Goal: Transaction & Acquisition: Register for event/course

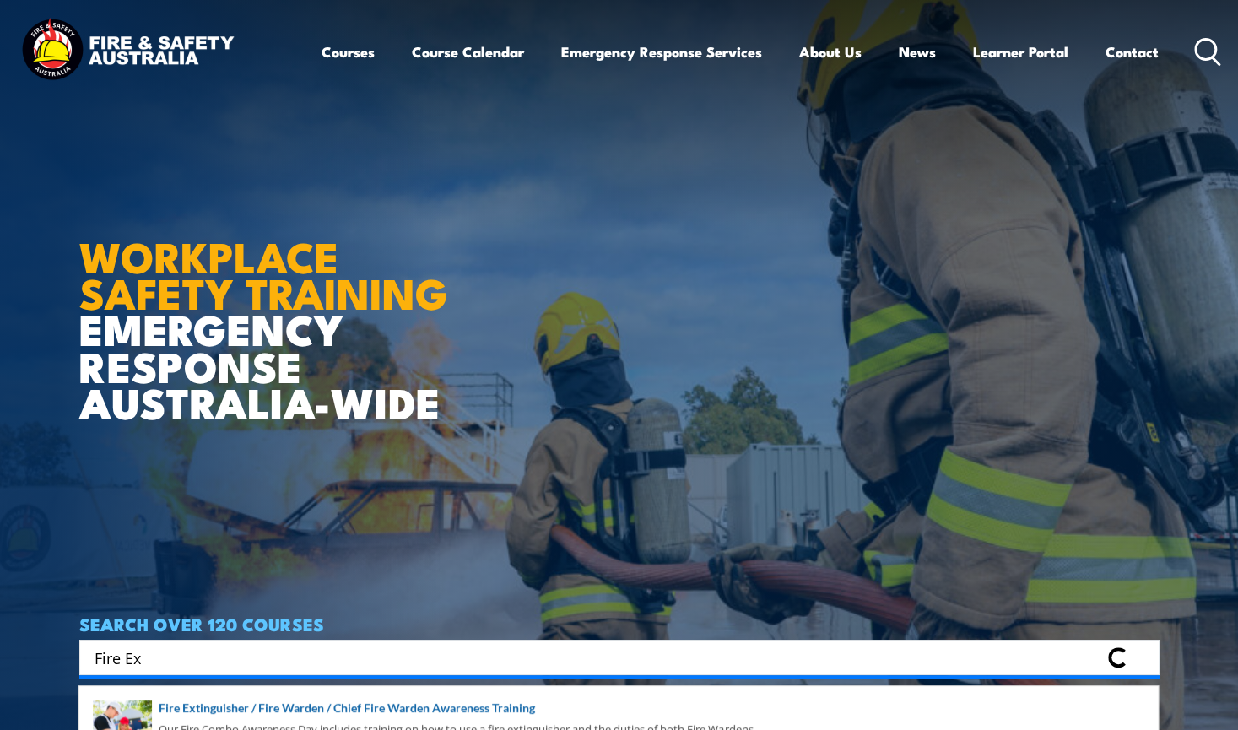
scroll to position [338, 0]
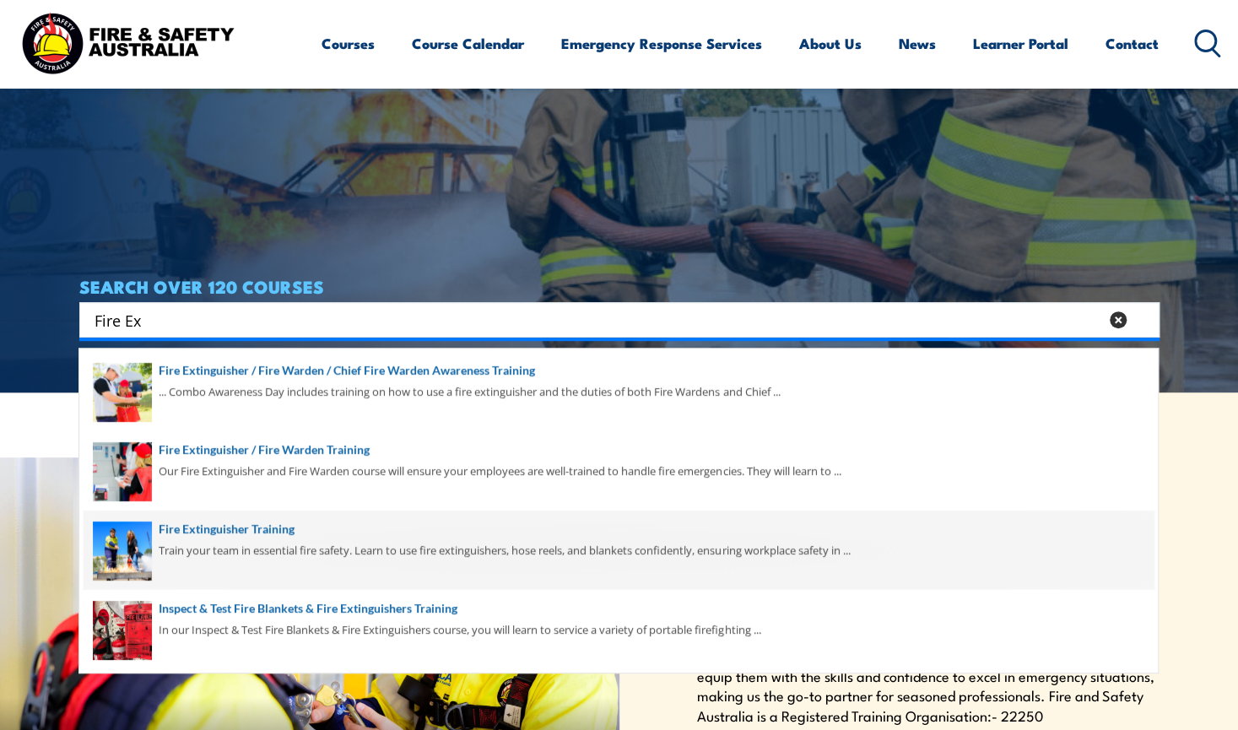
type input "Fire Ex"
click at [253, 542] on span at bounding box center [619, 550] width 1070 height 79
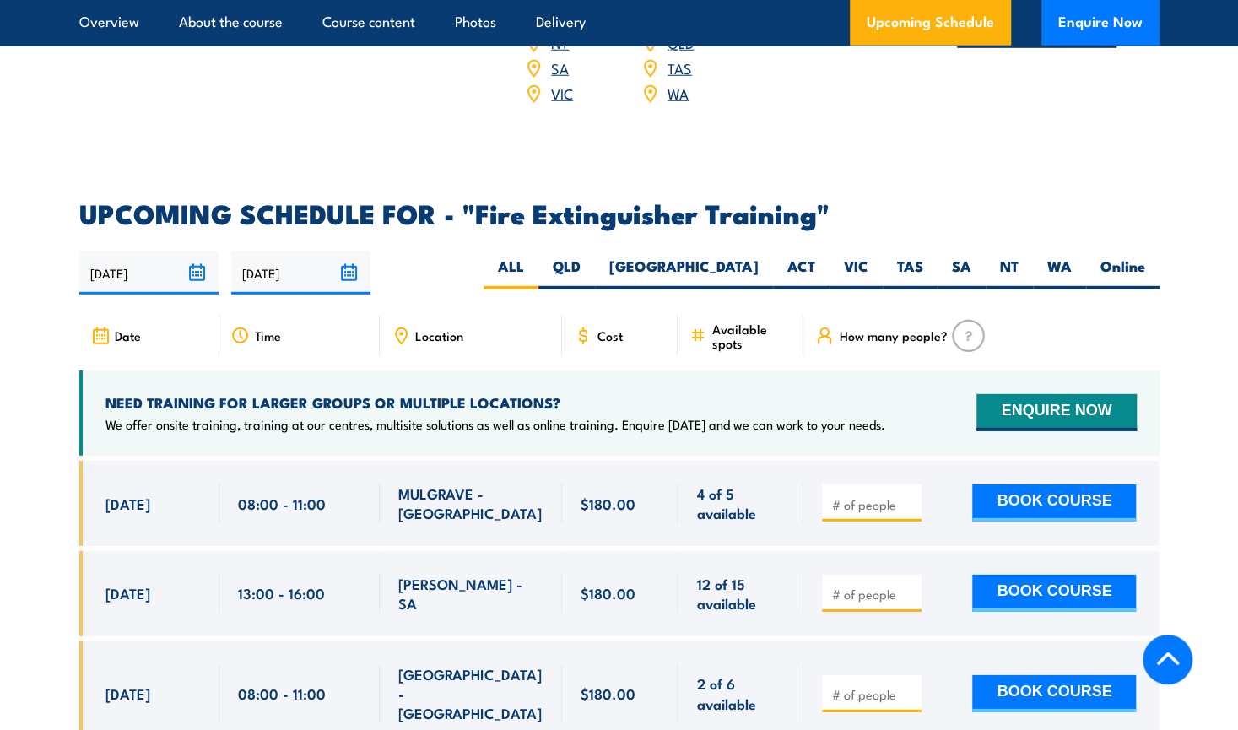
scroll to position [2785, 0]
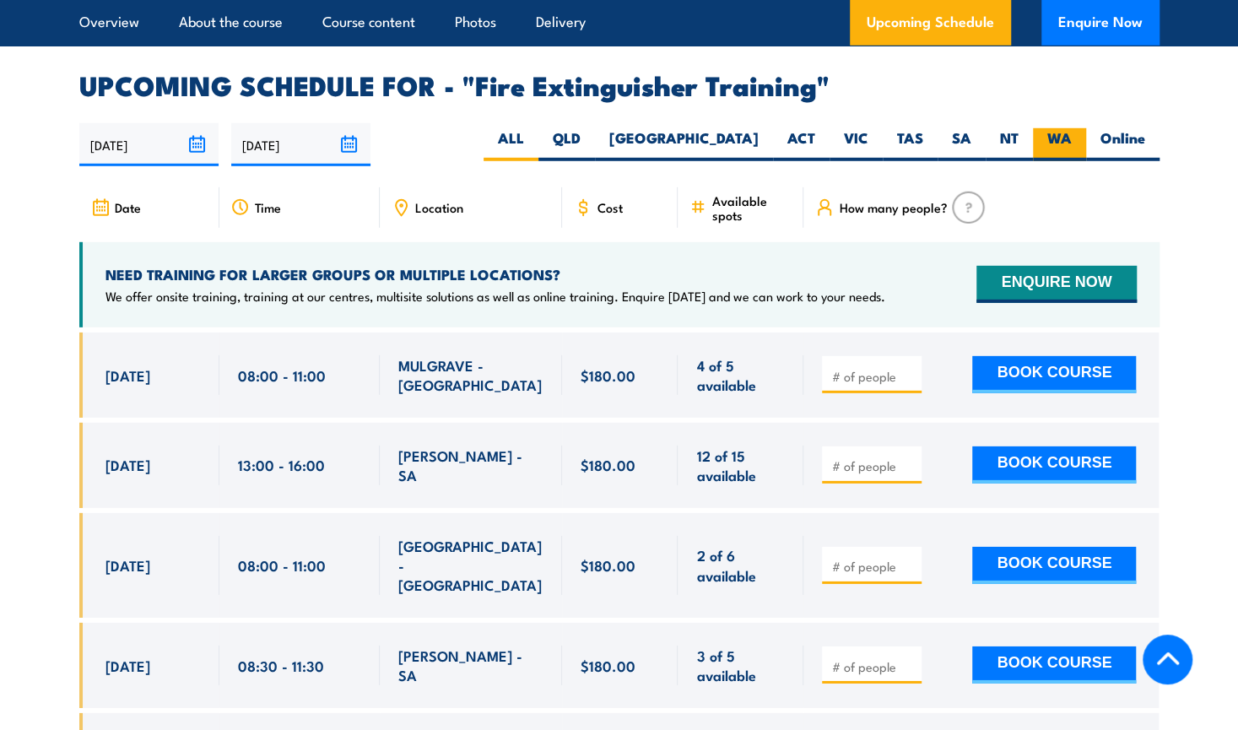
click at [1066, 128] on label "WA" at bounding box center [1059, 144] width 53 height 33
click at [1072, 128] on input "WA" at bounding box center [1077, 133] width 11 height 11
radio input "true"
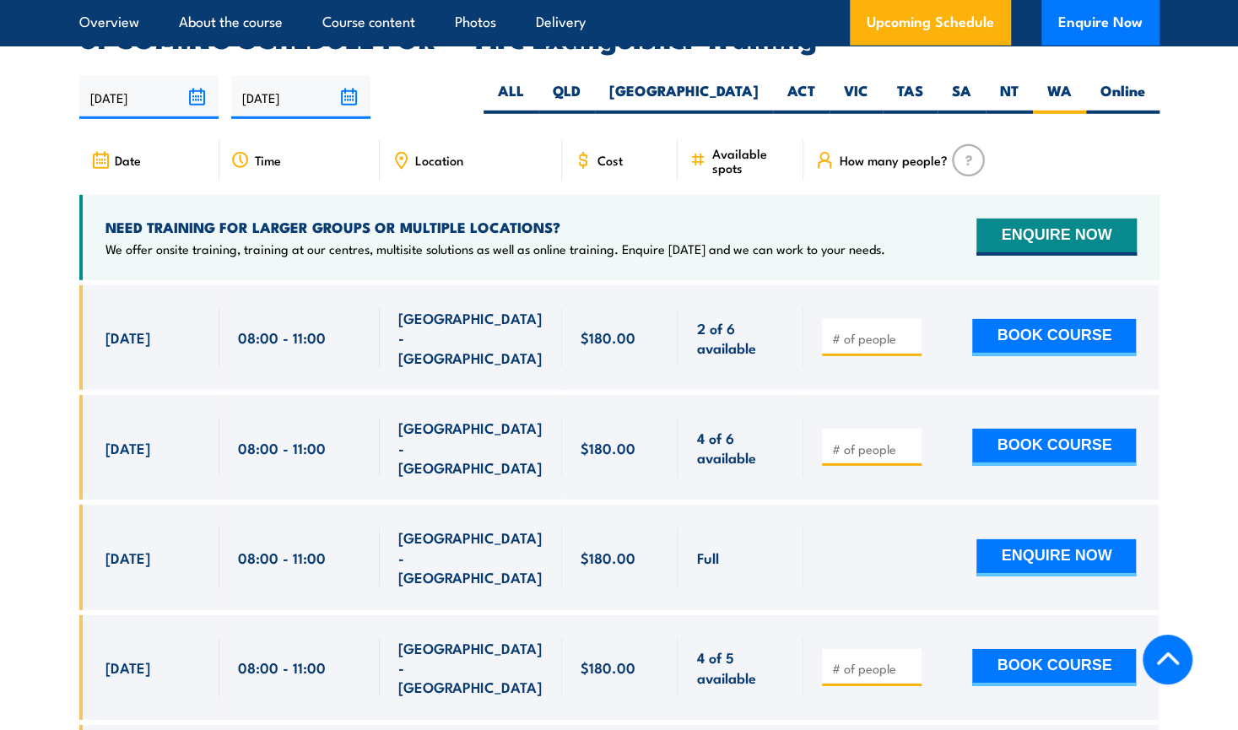
click at [1175, 99] on section "UPCOMING SCHEDULE FOR - "Fire Extinguisher Training" 27/08/2025 23/02/2026" at bounding box center [619, 659] width 1238 height 1269
click at [859, 441] on input "number" at bounding box center [873, 449] width 84 height 17
type input "1"
click at [872, 527] on div "ENQUIRE NOW" at bounding box center [979, 556] width 314 height 59
click at [1055, 429] on button "BOOK COURSE" at bounding box center [1054, 447] width 164 height 37
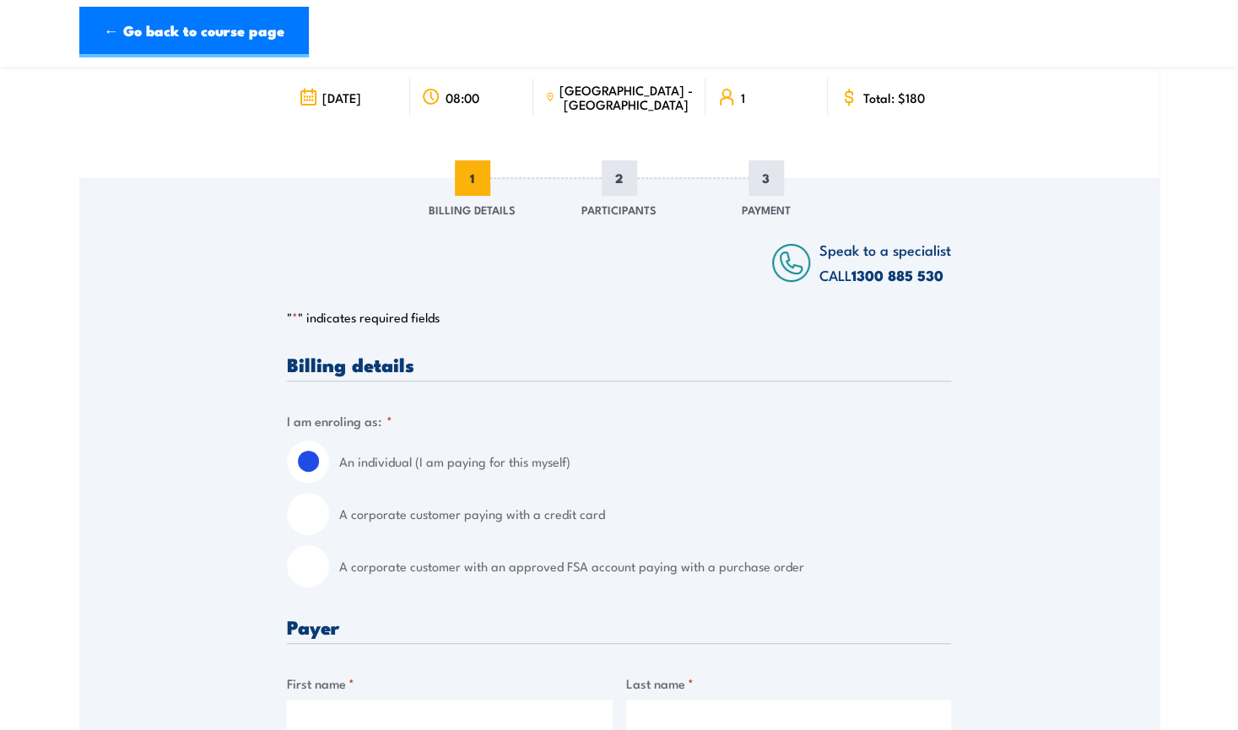
scroll to position [169, 0]
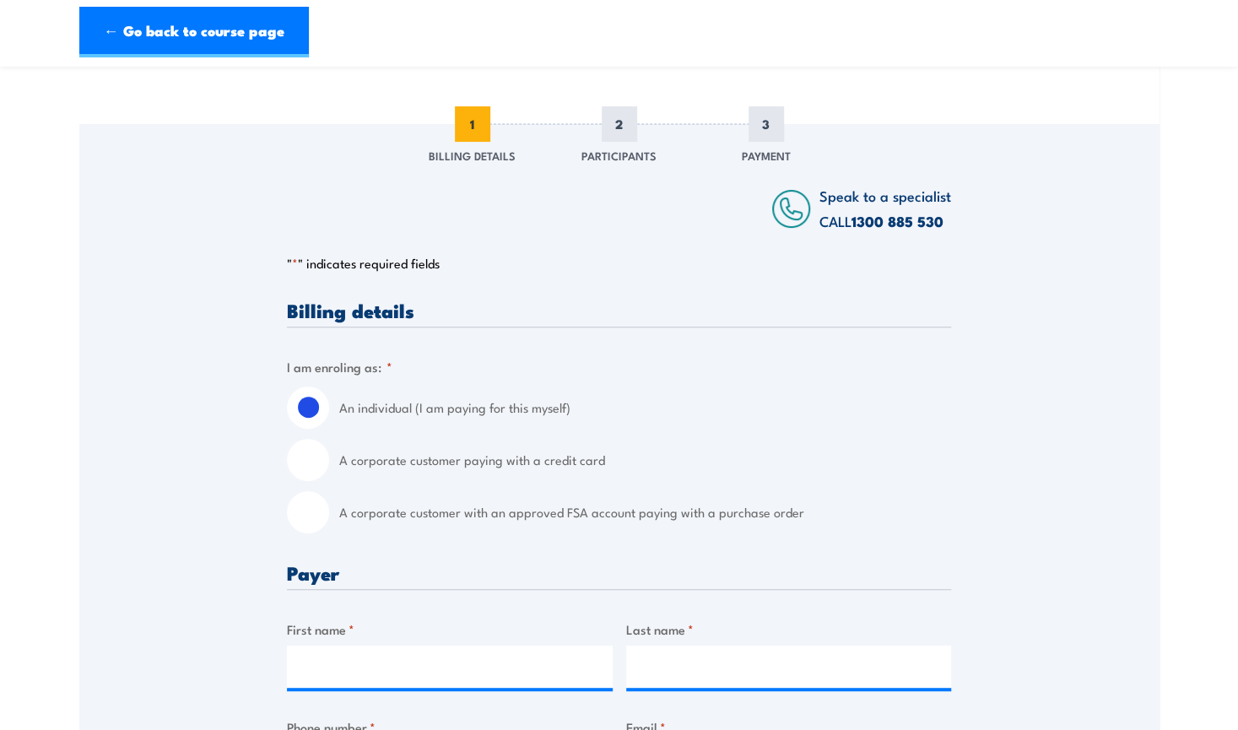
click at [306, 504] on input "A corporate customer with an approved FSA account paying with a purchase order" at bounding box center [308, 512] width 42 height 42
radio input "true"
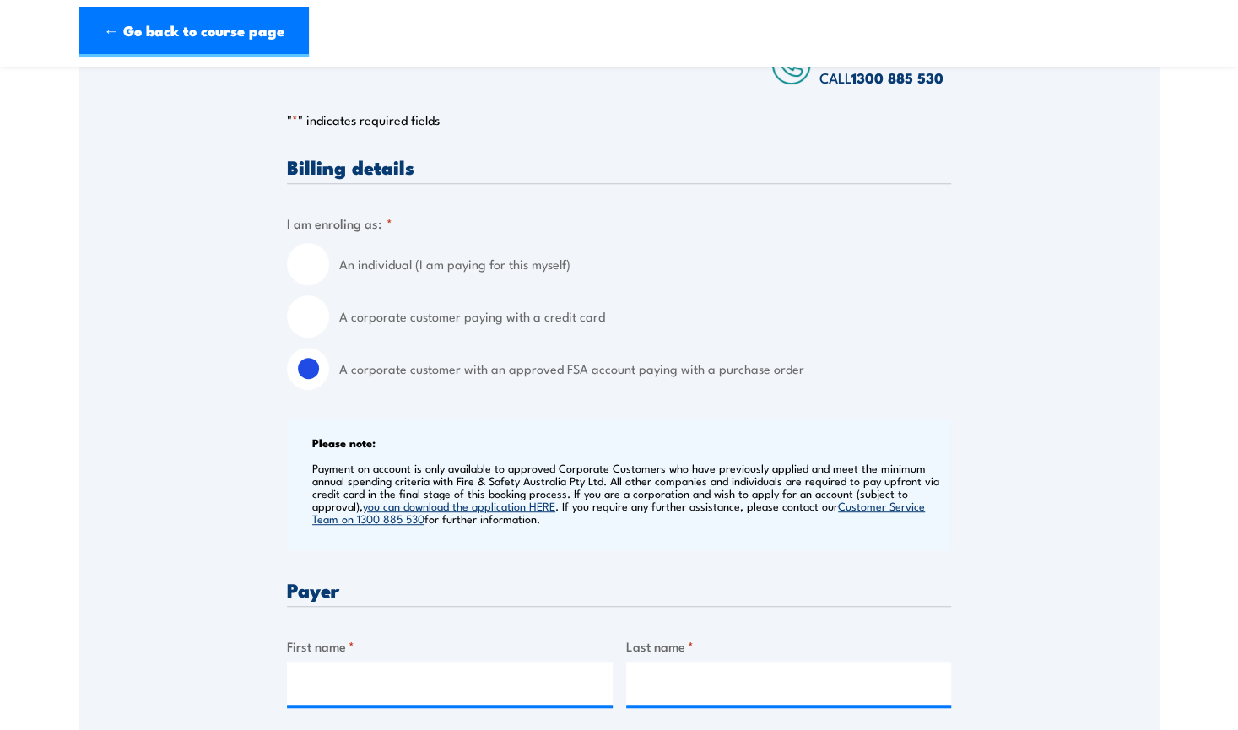
scroll to position [591, 0]
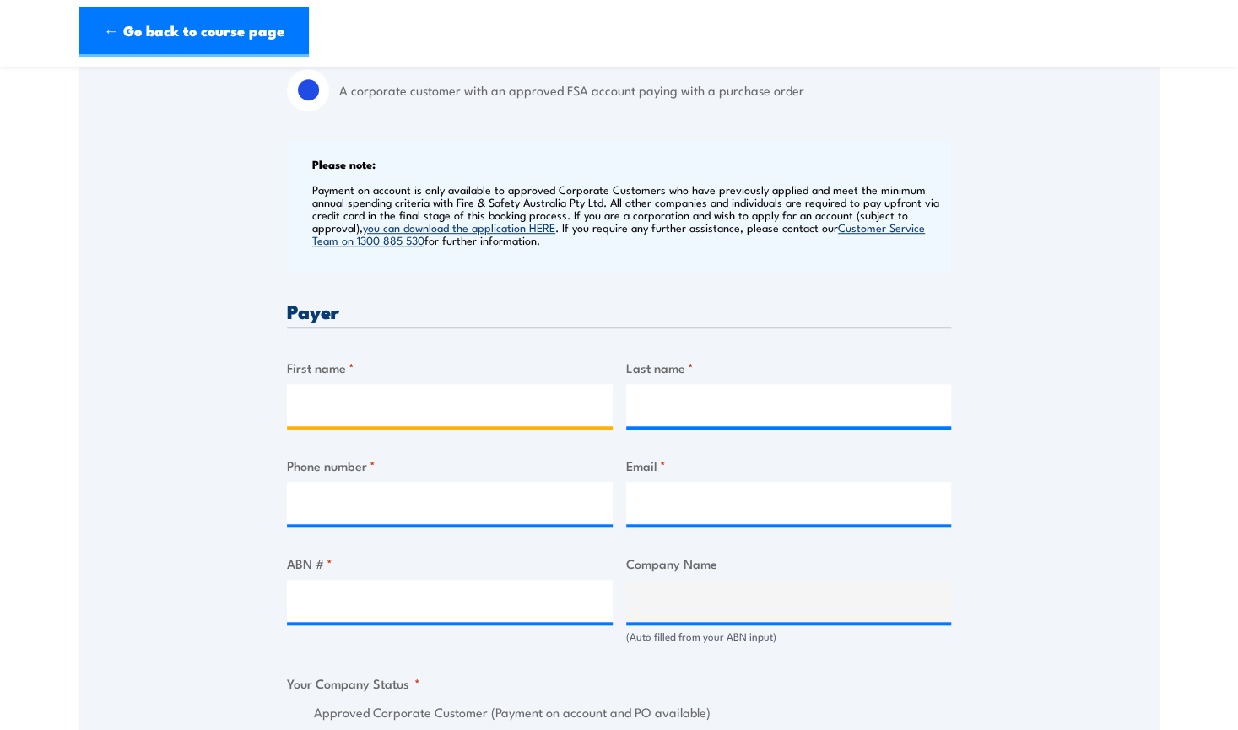
click at [368, 393] on input "First name *" at bounding box center [450, 405] width 326 height 42
type input "Libby"
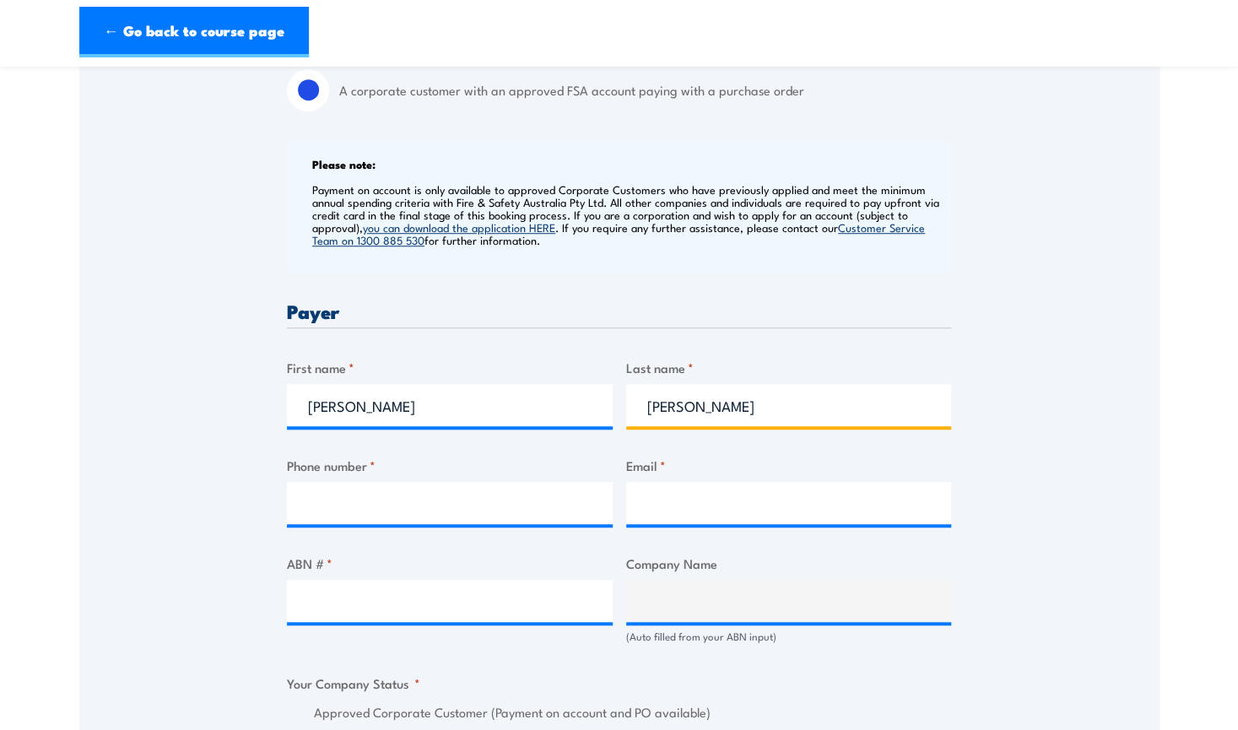
type input "Walton"
click at [707, 505] on input "Email *" at bounding box center [789, 503] width 326 height 42
type input "account@grilld.com.au"
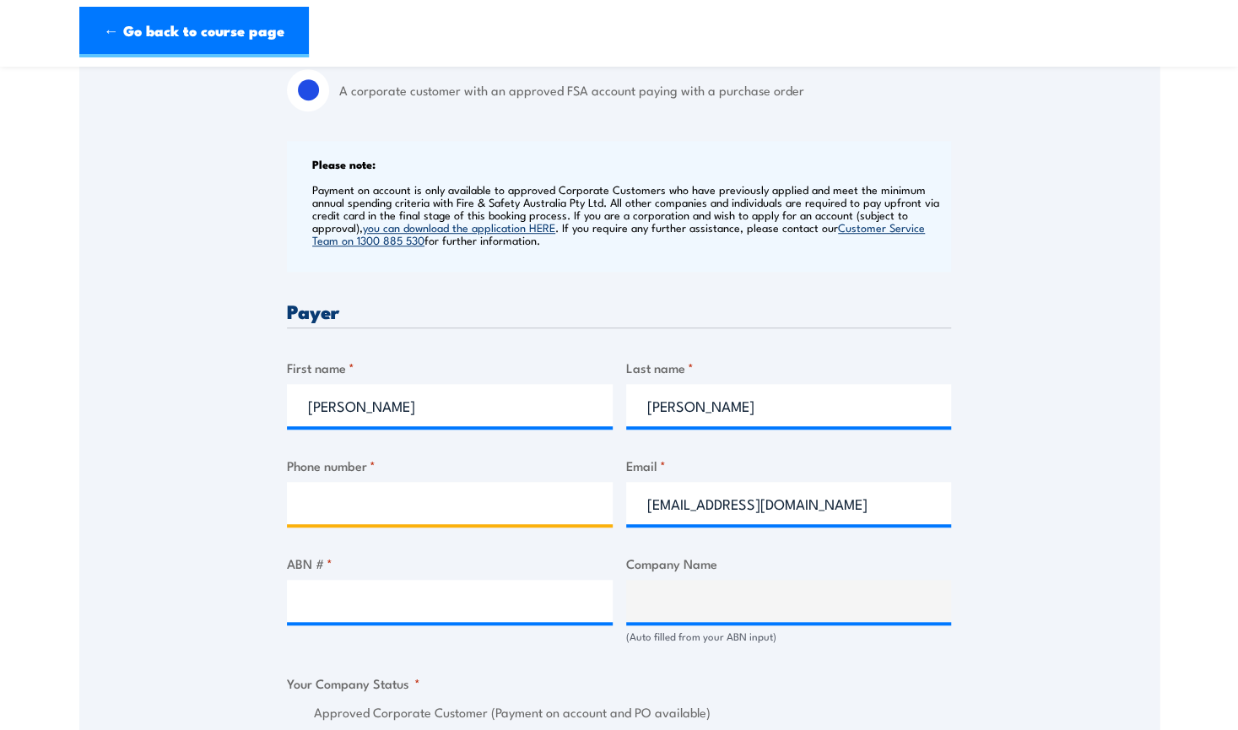
type input "0459894053"
drag, startPoint x: 434, startPoint y: 497, endPoint x: 95, endPoint y: 455, distance: 341.9
click at [92, 455] on div "Speak to a specialist CALL 1300 885 530 CALL 1300 885 530 " * " indicates requi…" at bounding box center [619, 633] width 1080 height 1862
type input "0416629587"
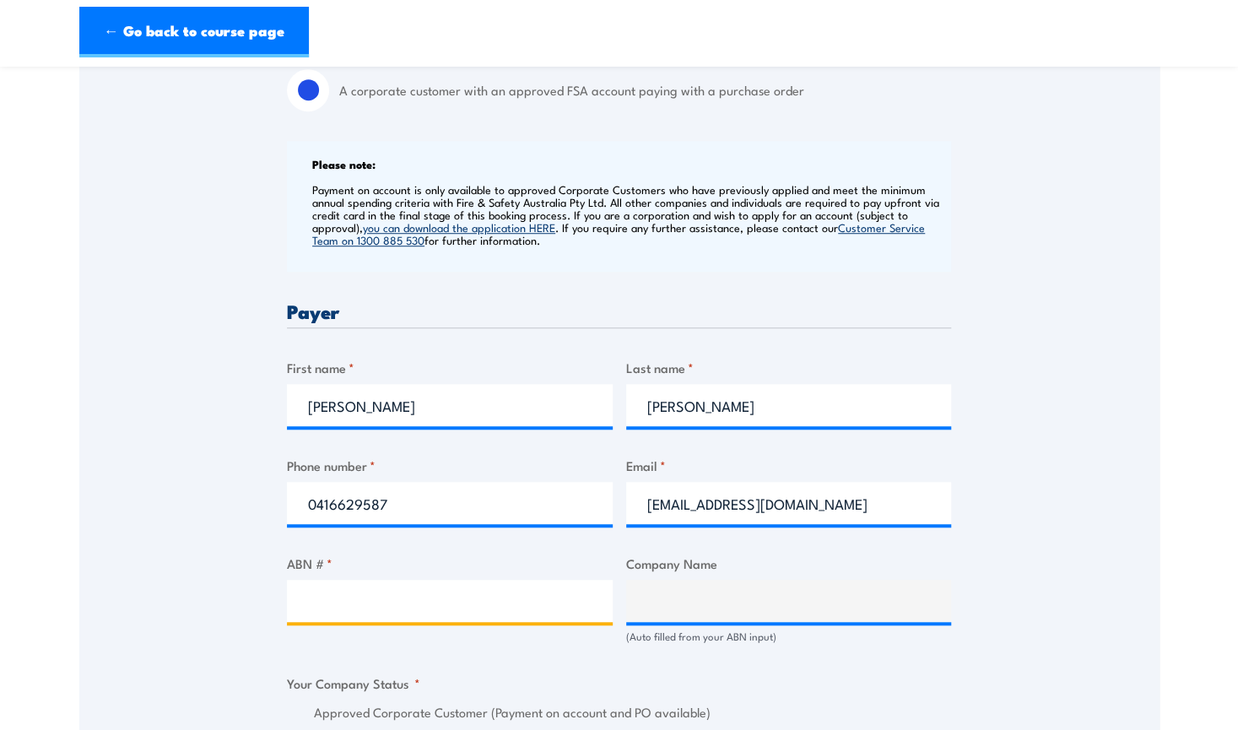
click at [311, 614] on input "ABN # *" at bounding box center [450, 601] width 326 height 42
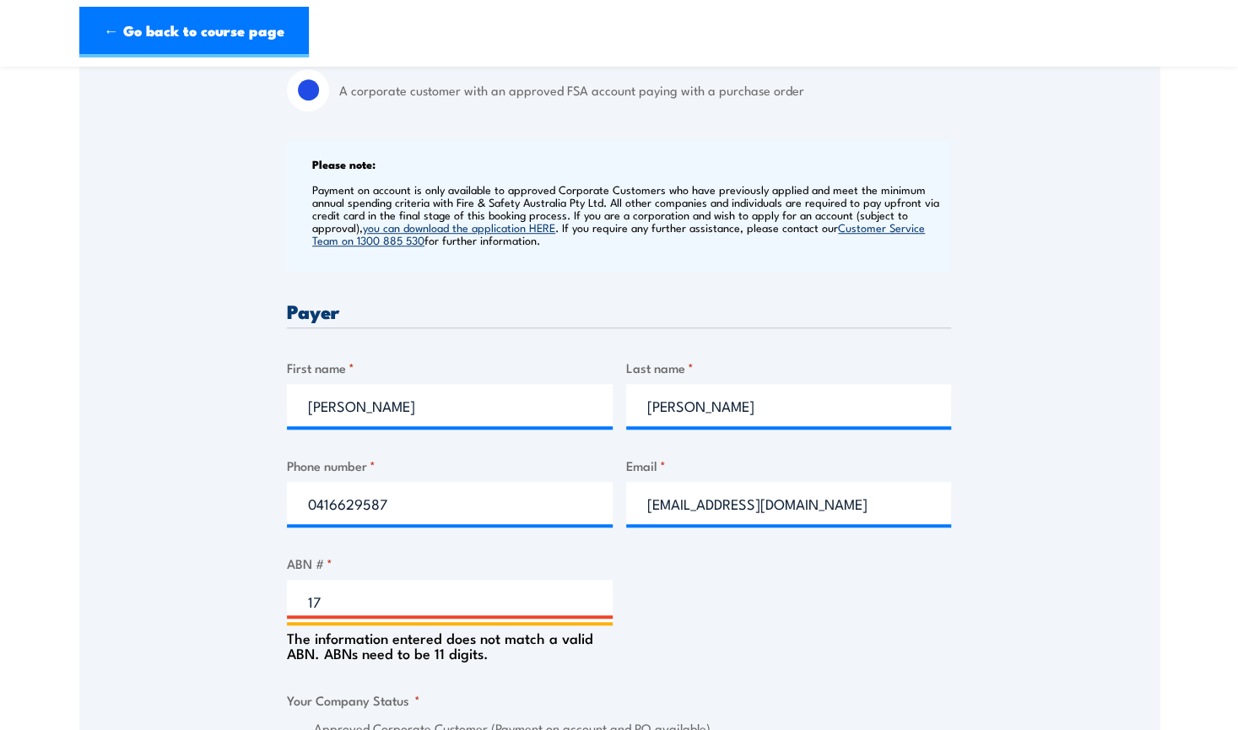
type input "1"
paste input "17 106 297 394"
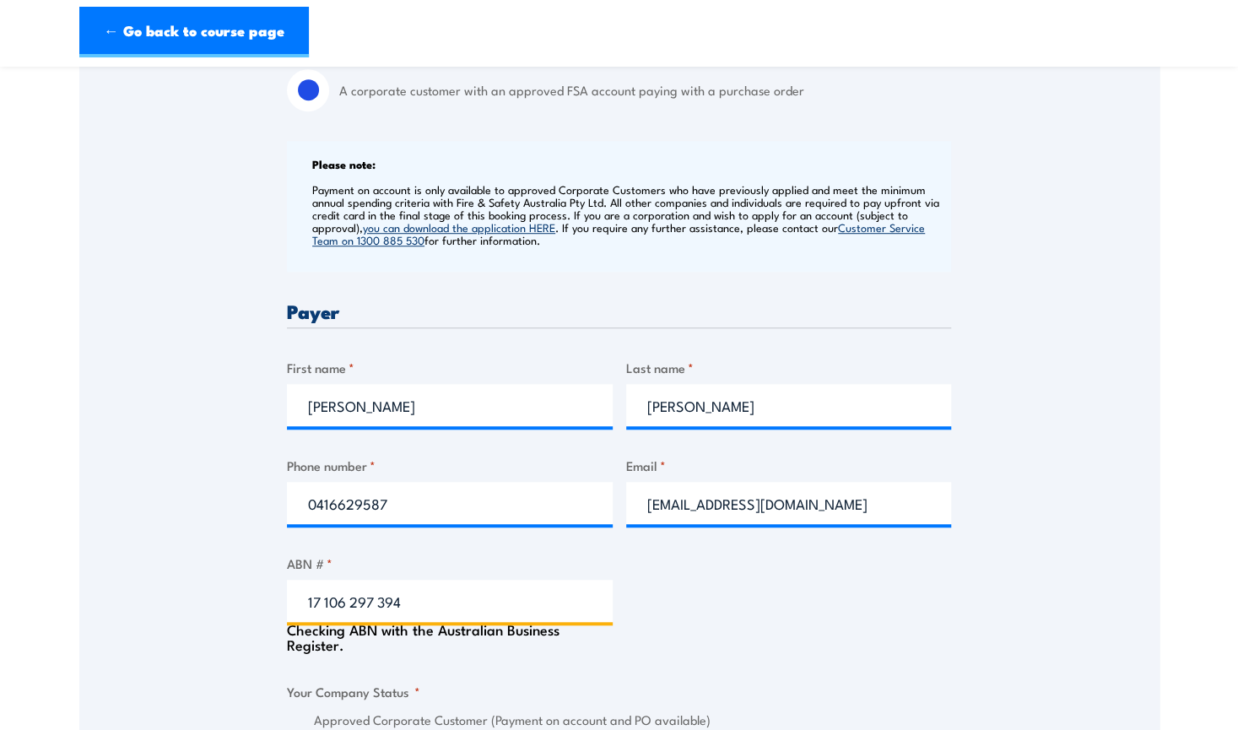
type input "17 106 297 394"
click at [717, 634] on div "Billing details I am enroling as: * An individual (I am paying for this myself)…" at bounding box center [619, 721] width 664 height 1687
type input "GRILL'D PTY LTD"
radio input "true"
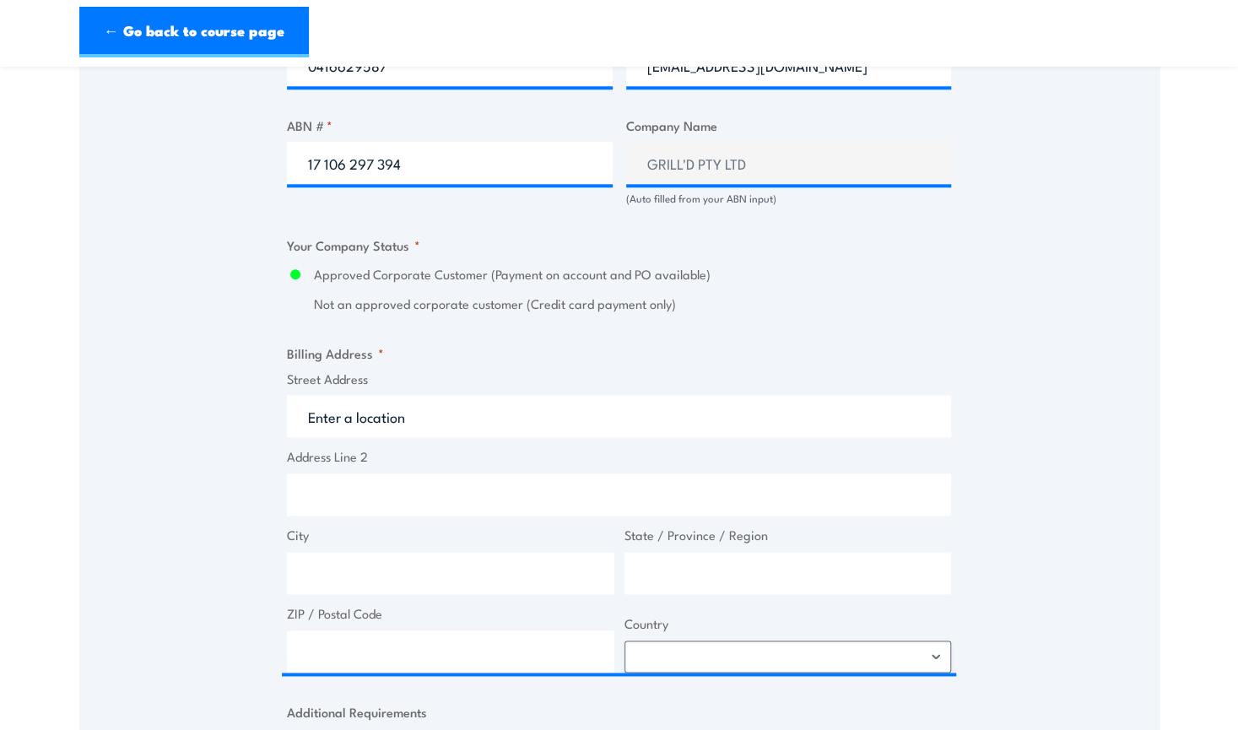
scroll to position [1097, 0]
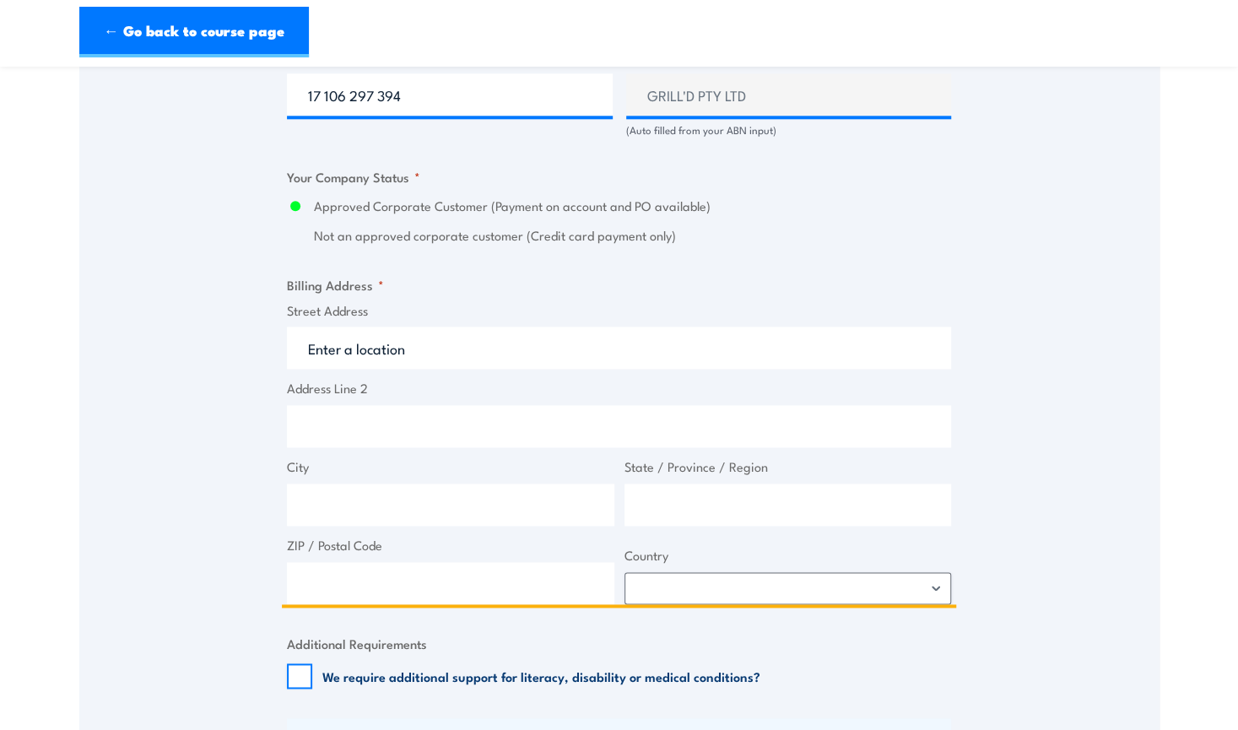
click at [365, 333] on input "Street Address" at bounding box center [619, 348] width 664 height 42
type input "Level 1 & 2 South Building 8 658 Church Street"
click at [371, 516] on input "City" at bounding box center [450, 505] width 327 height 42
type input "Richmond"
type input "Victoria"
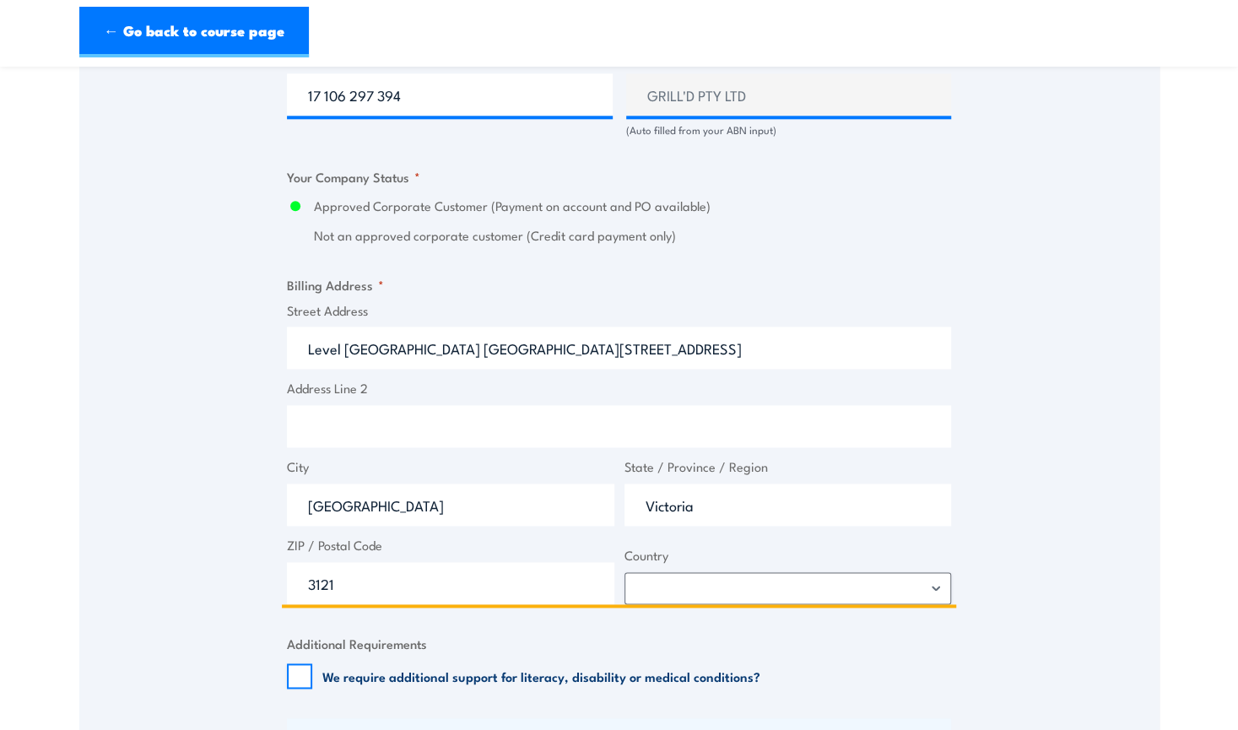
type input "3121"
click at [711, 592] on select "Afghanistan Albania Algeria American Samoa Andorra Angola Anguilla Antarctica A…" at bounding box center [787, 588] width 327 height 32
select select "Australia"
click at [624, 572] on select "Afghanistan Albania Algeria American Samoa Andorra Angola Anguilla Antarctica A…" at bounding box center [787, 588] width 327 height 32
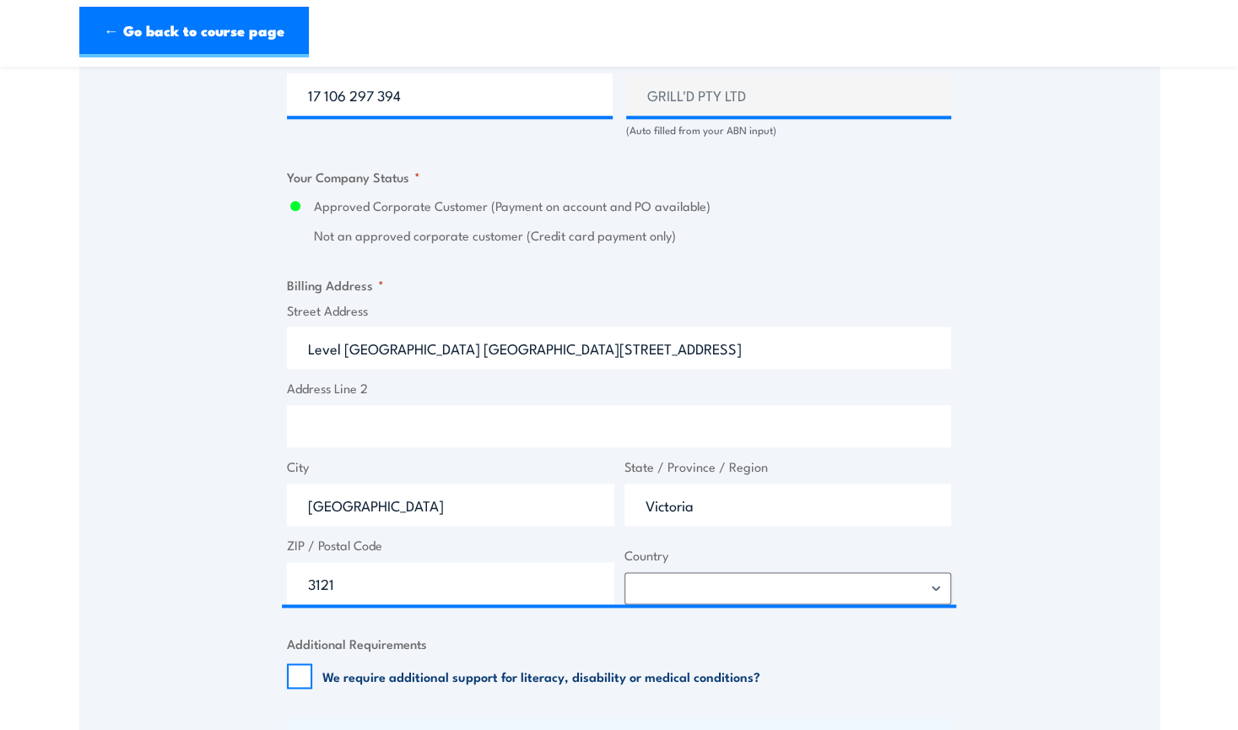
click at [828, 673] on div "We require additional support for literacy, disability or medical conditions?" at bounding box center [619, 675] width 664 height 25
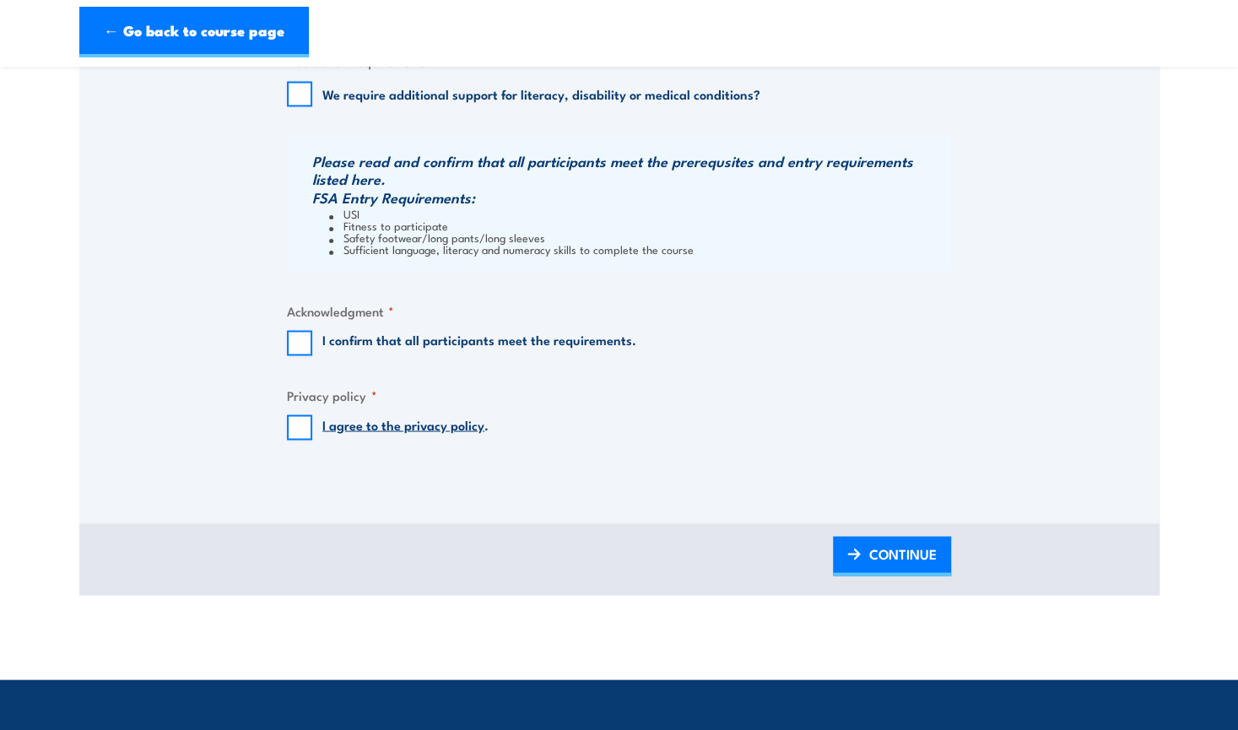
scroll to position [1688, 0]
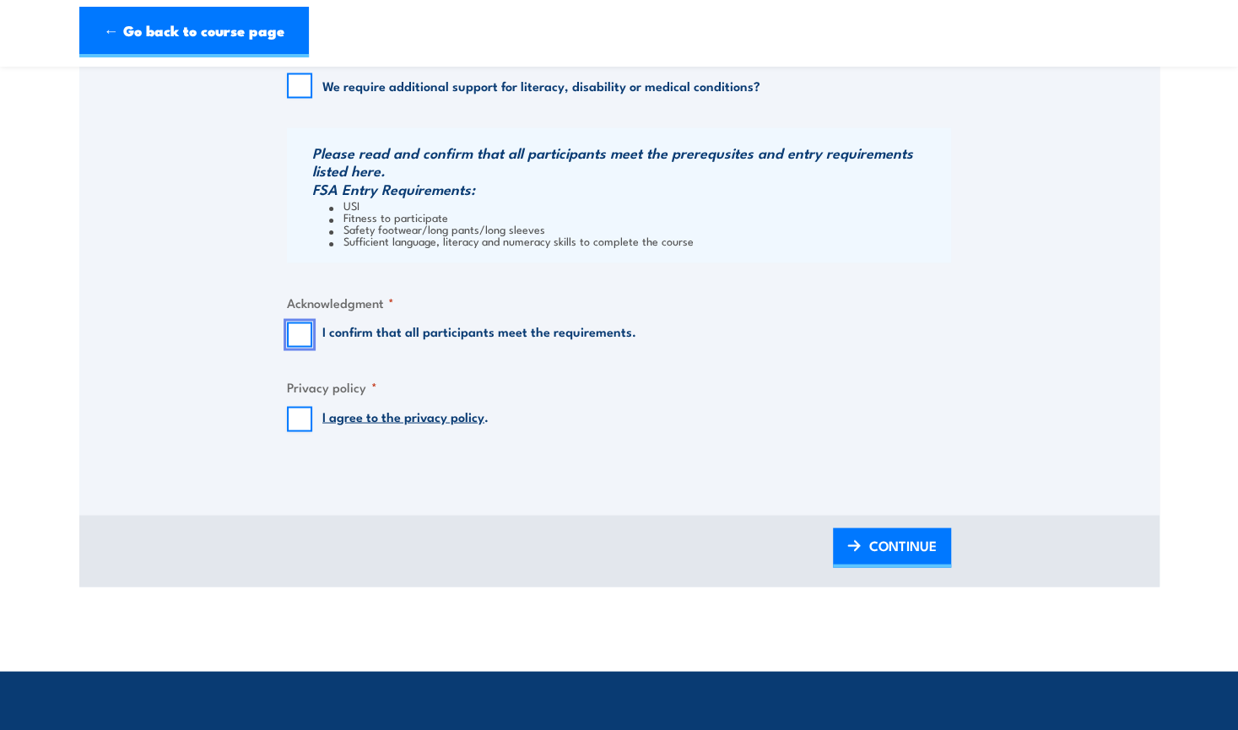
click at [300, 327] on input "I confirm that all participants meet the requirements." at bounding box center [299, 334] width 25 height 25
checkbox input "true"
click at [295, 404] on fieldset "Privacy policy * I agree to the privacy policy ." at bounding box center [619, 403] width 664 height 55
click at [299, 418] on input "I agree to the privacy policy ." at bounding box center [299, 418] width 25 height 25
checkbox input "true"
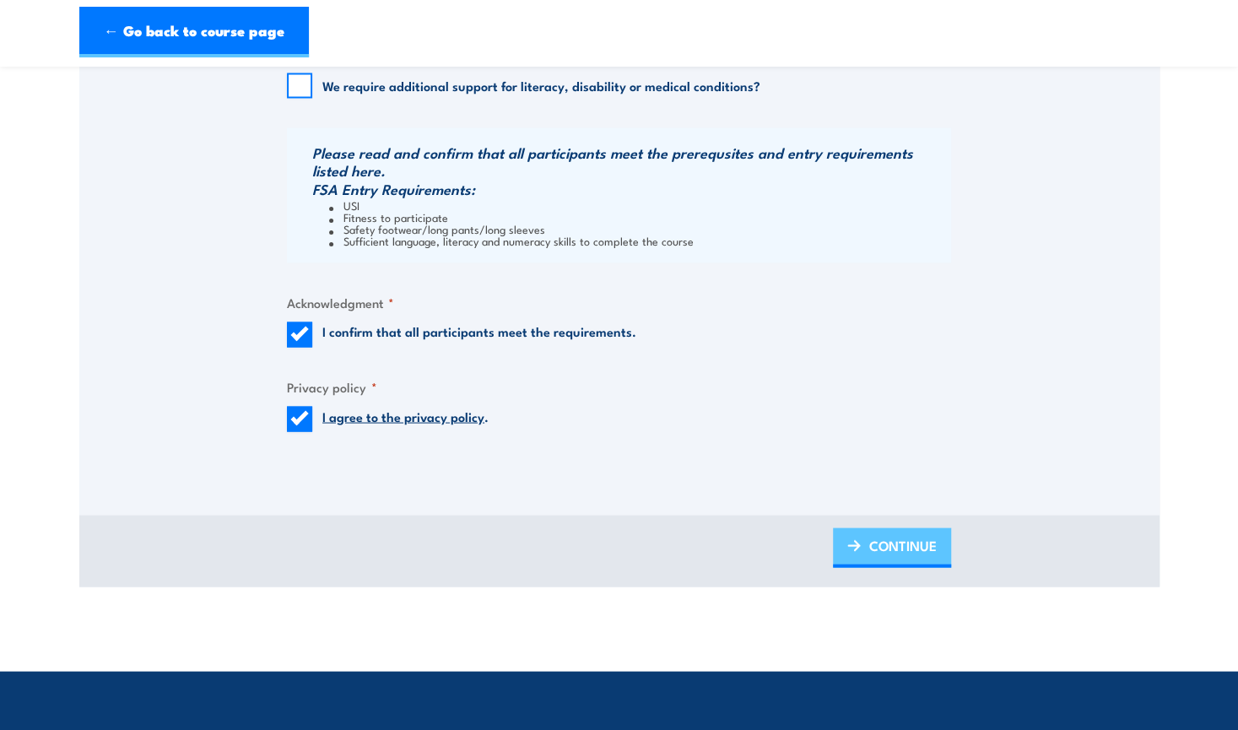
click at [876, 541] on span "CONTINUE" at bounding box center [903, 544] width 68 height 45
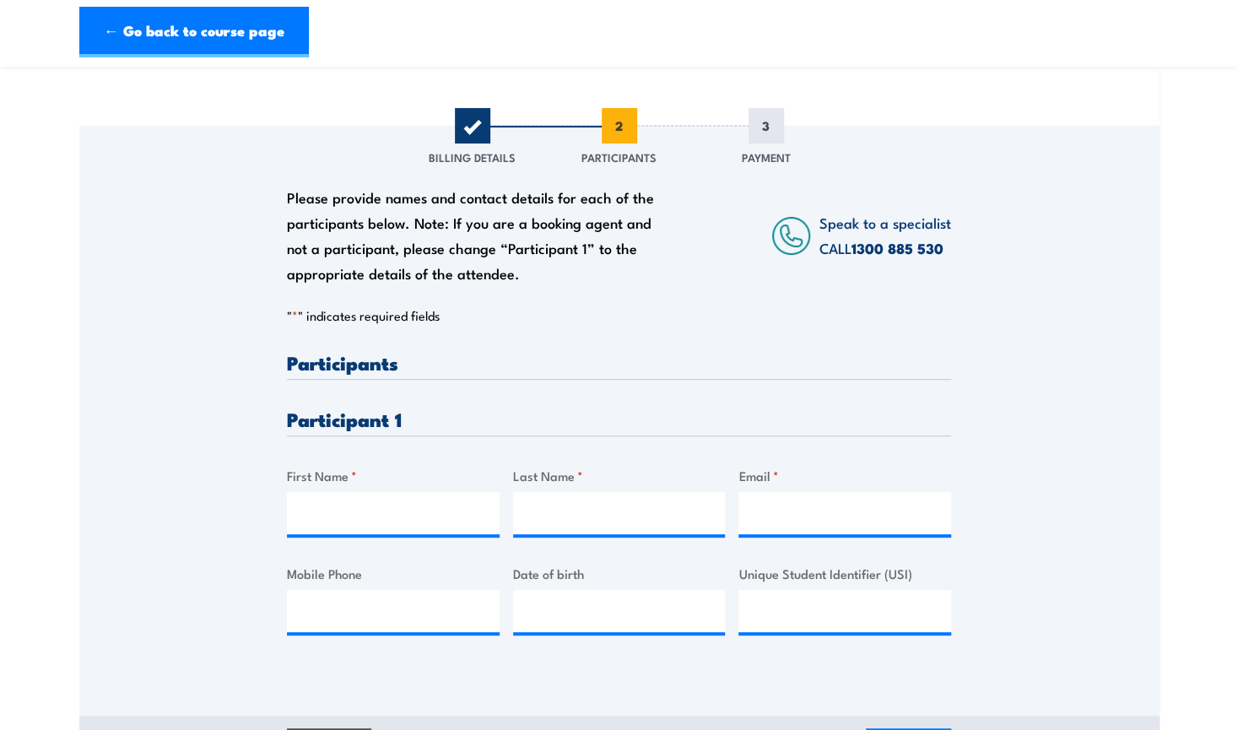
scroll to position [422, 0]
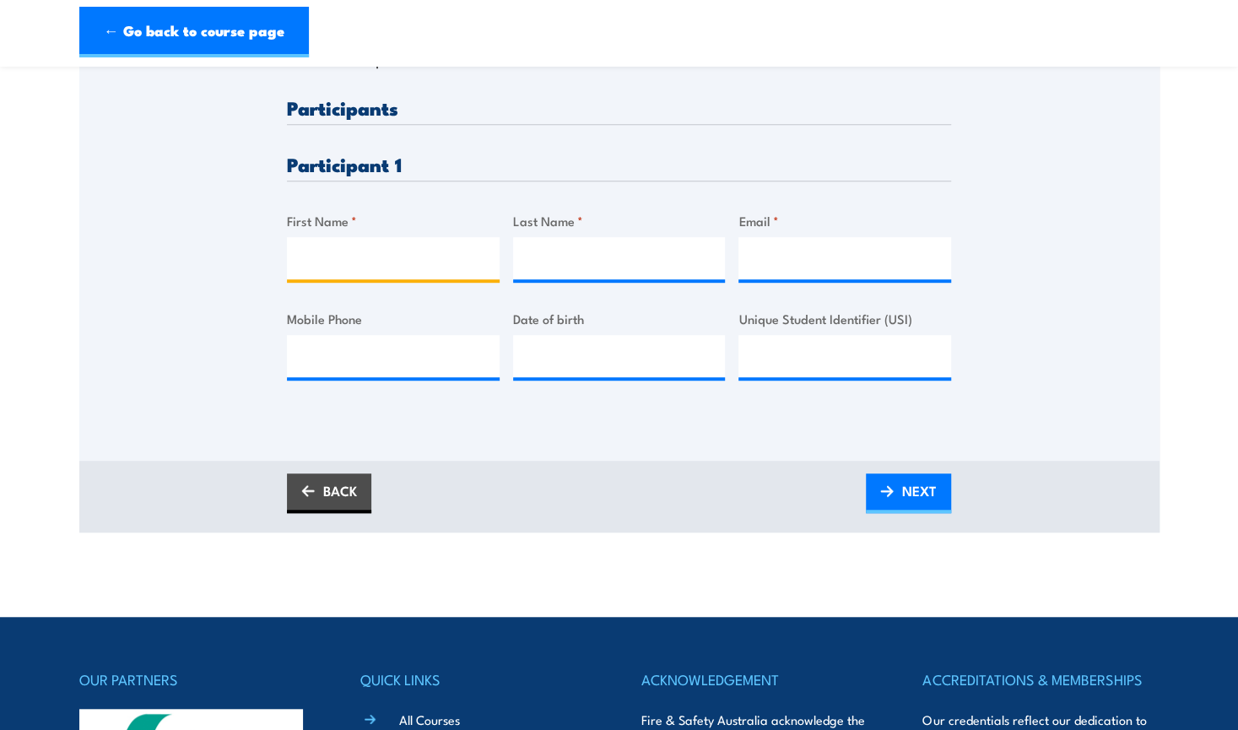
click at [354, 256] on input "First Name *" at bounding box center [393, 258] width 213 height 42
type input "Libby"
type input "Walton"
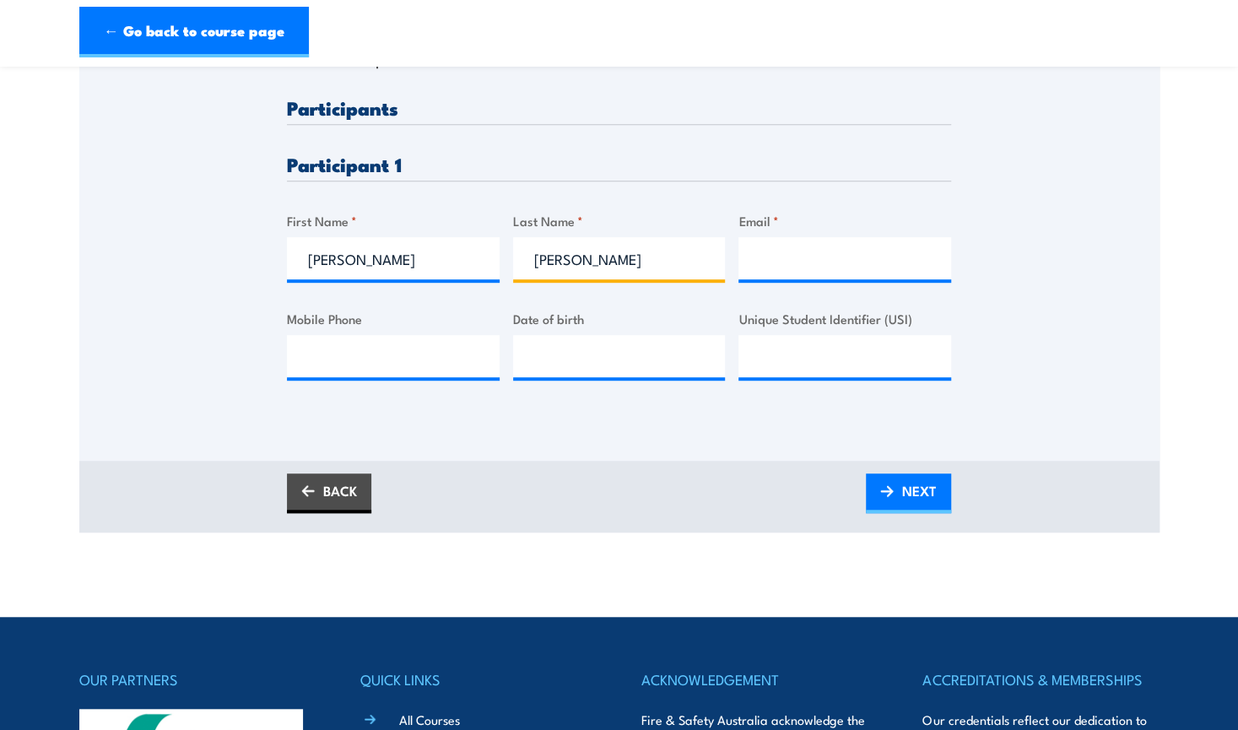
type input "account@grilld.com.au"
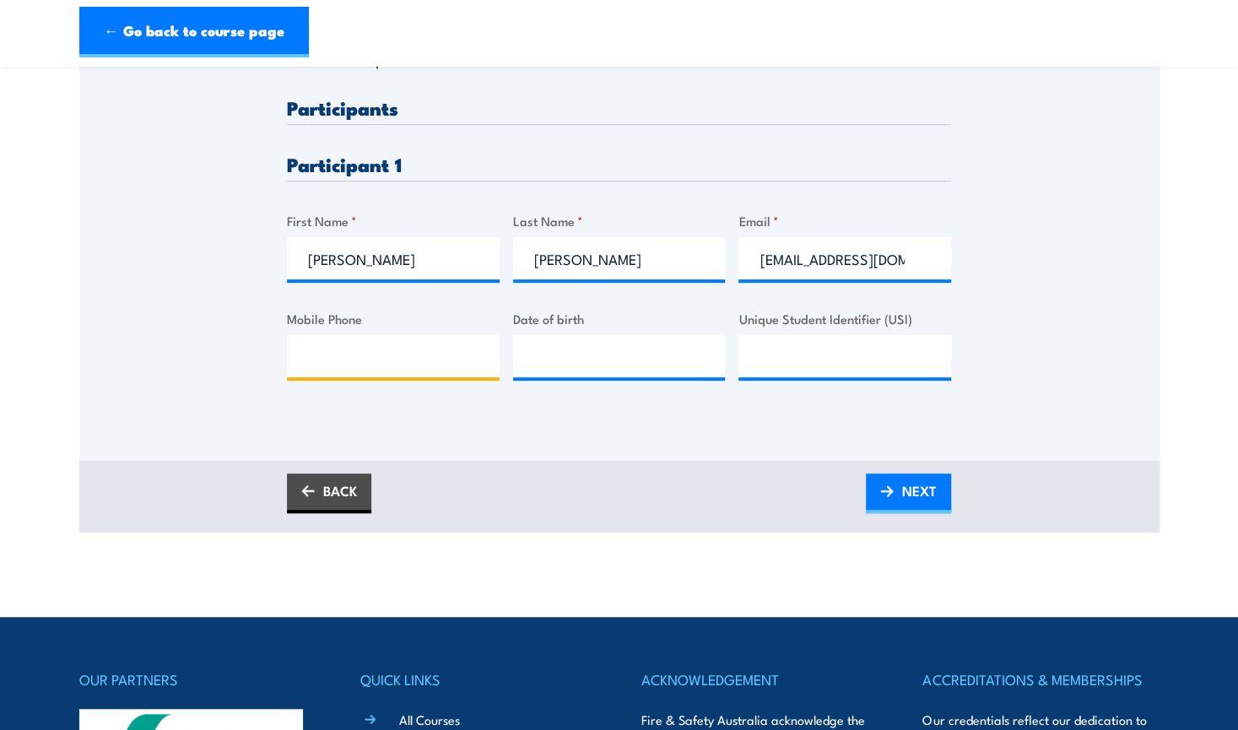
type input "0416629587"
drag, startPoint x: 911, startPoint y: 257, endPoint x: 614, endPoint y: 262, distance: 296.2
click at [614, 262] on div "Please provide names and contact details for each of the participants below. No…" at bounding box center [619, 252] width 664 height 309
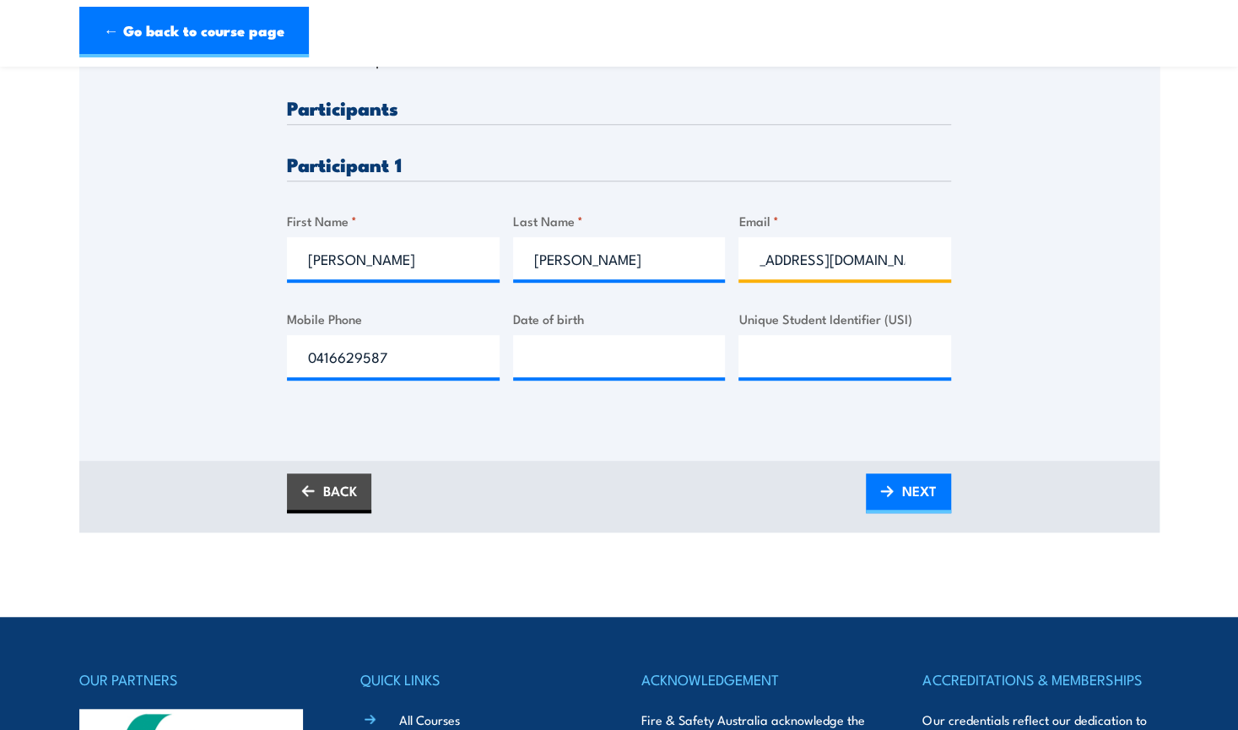
scroll to position [0, 56]
type input "libby_walton2000@hotmail.com"
click at [592, 341] on input "__/__/____" at bounding box center [619, 356] width 213 height 42
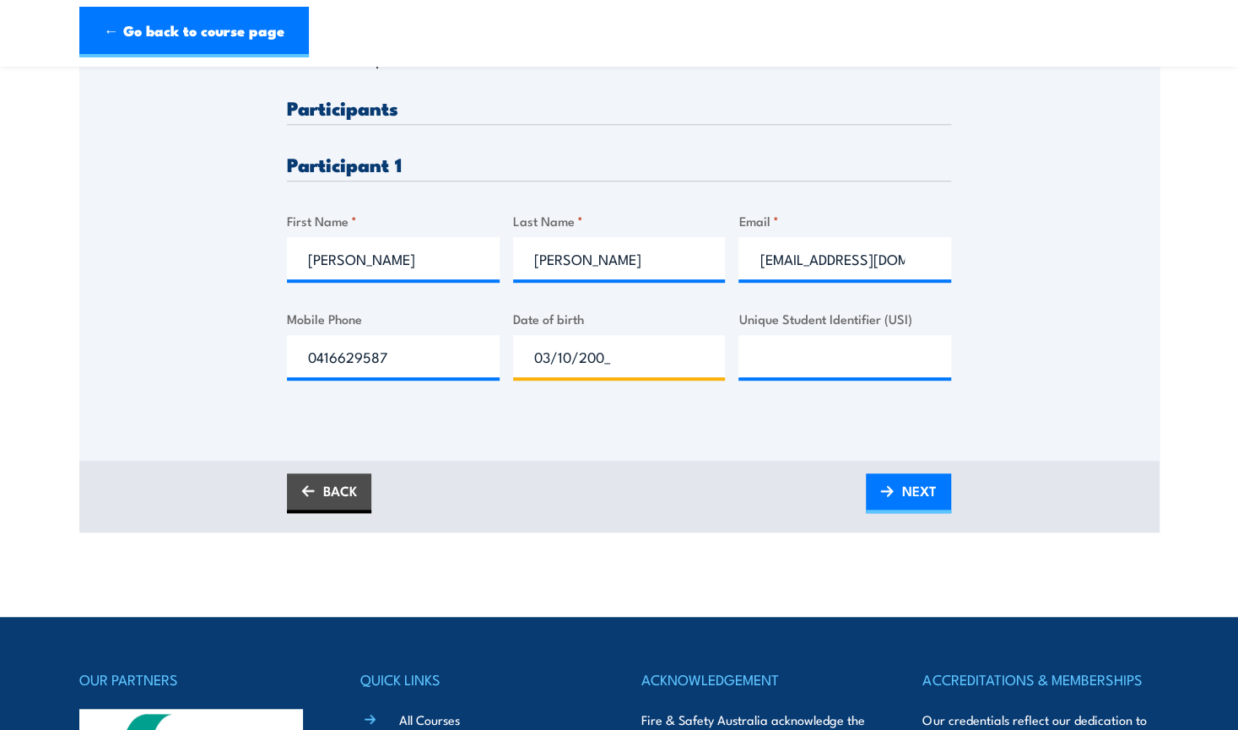
type input "03/10/2000"
click at [814, 366] on input "Unique Student Identifier (USI)" at bounding box center [844, 356] width 213 height 42
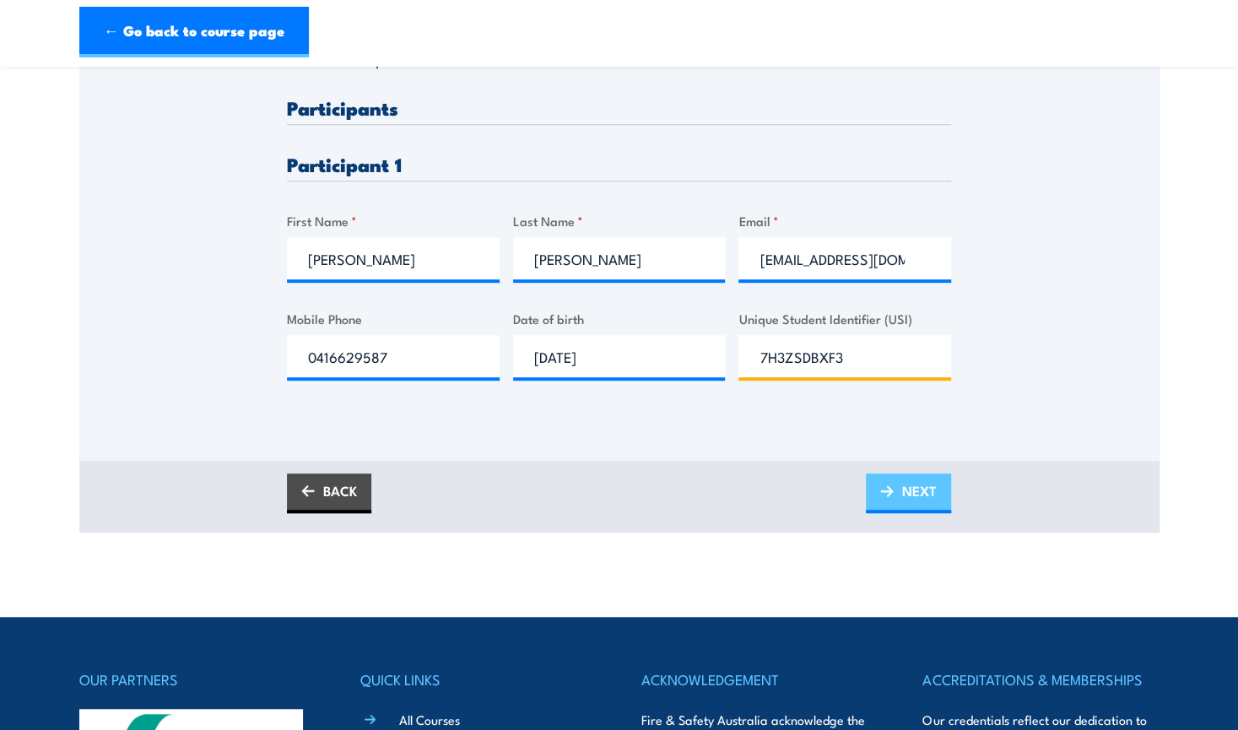
type input "7H3ZSDBXF3"
click at [922, 494] on span "NEXT" at bounding box center [919, 490] width 35 height 45
drag, startPoint x: 852, startPoint y: 345, endPoint x: 669, endPoint y: 354, distance: 183.4
click at [657, 355] on div "Please provide names and contact details for each of the participants below. No…" at bounding box center [619, 252] width 664 height 309
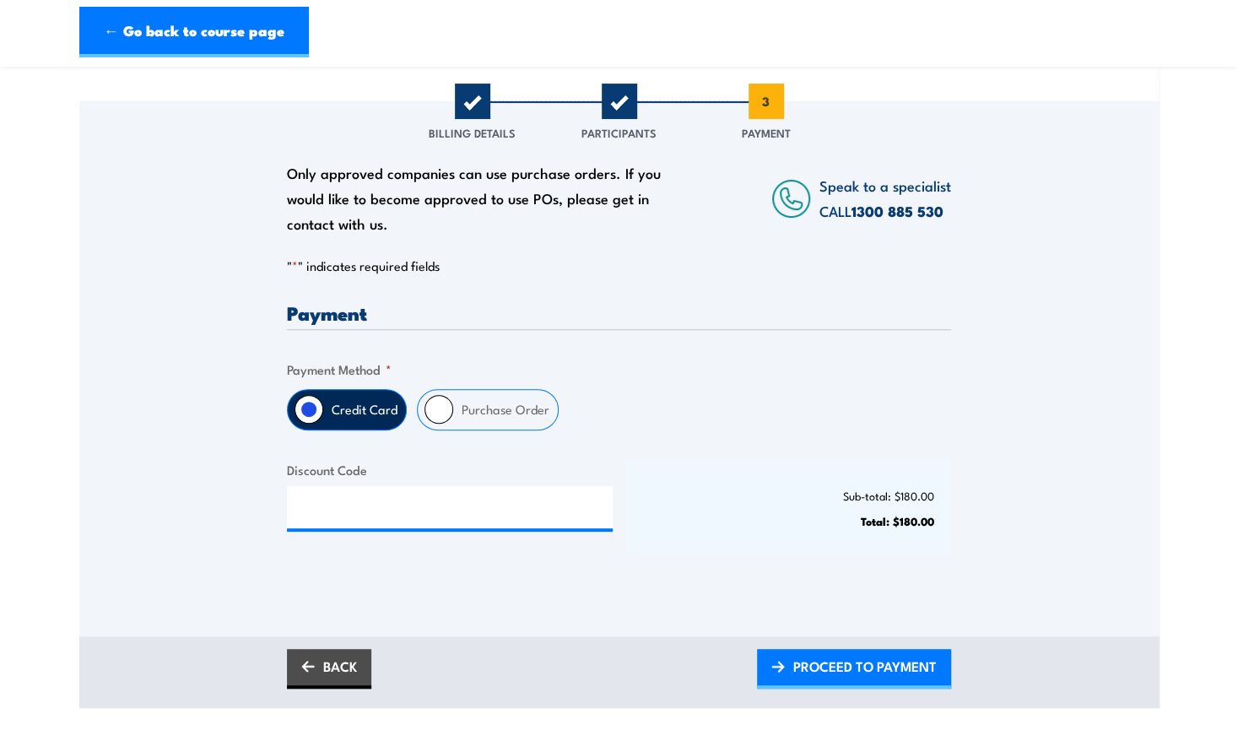
scroll to position [338, 0]
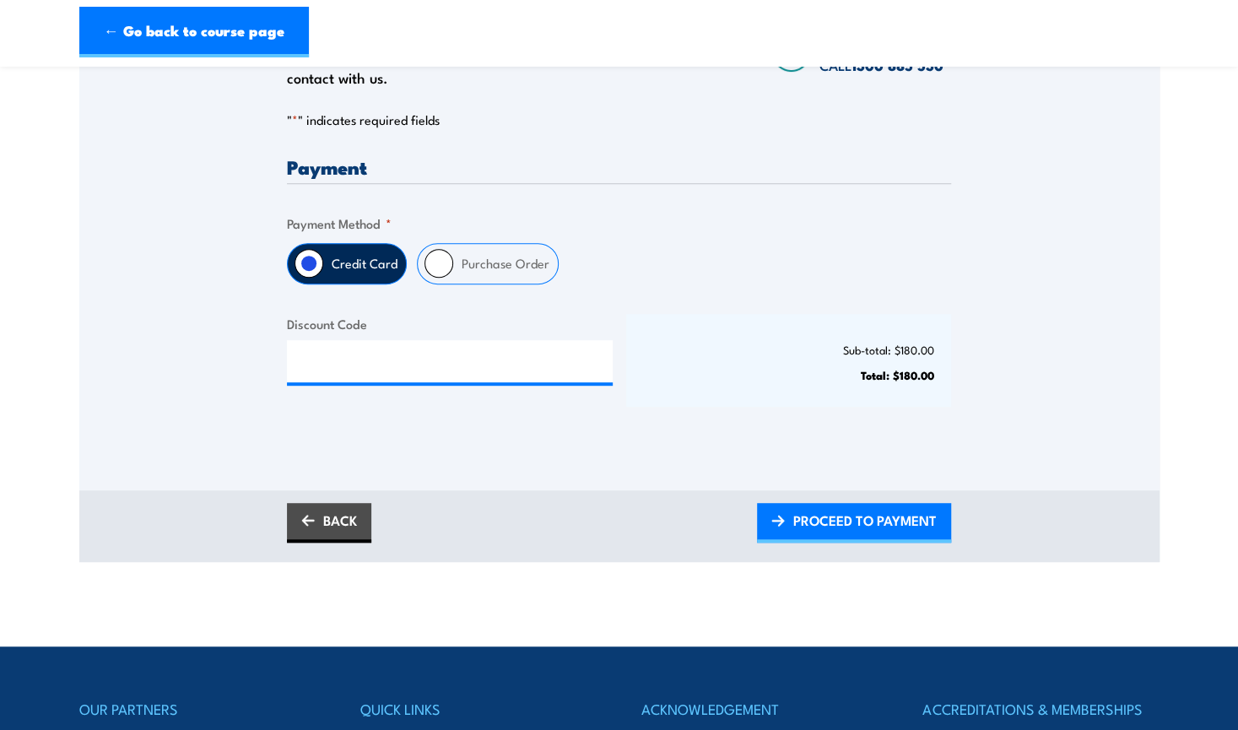
click at [434, 261] on input "Purchase Order" at bounding box center [438, 263] width 29 height 29
radio input "true"
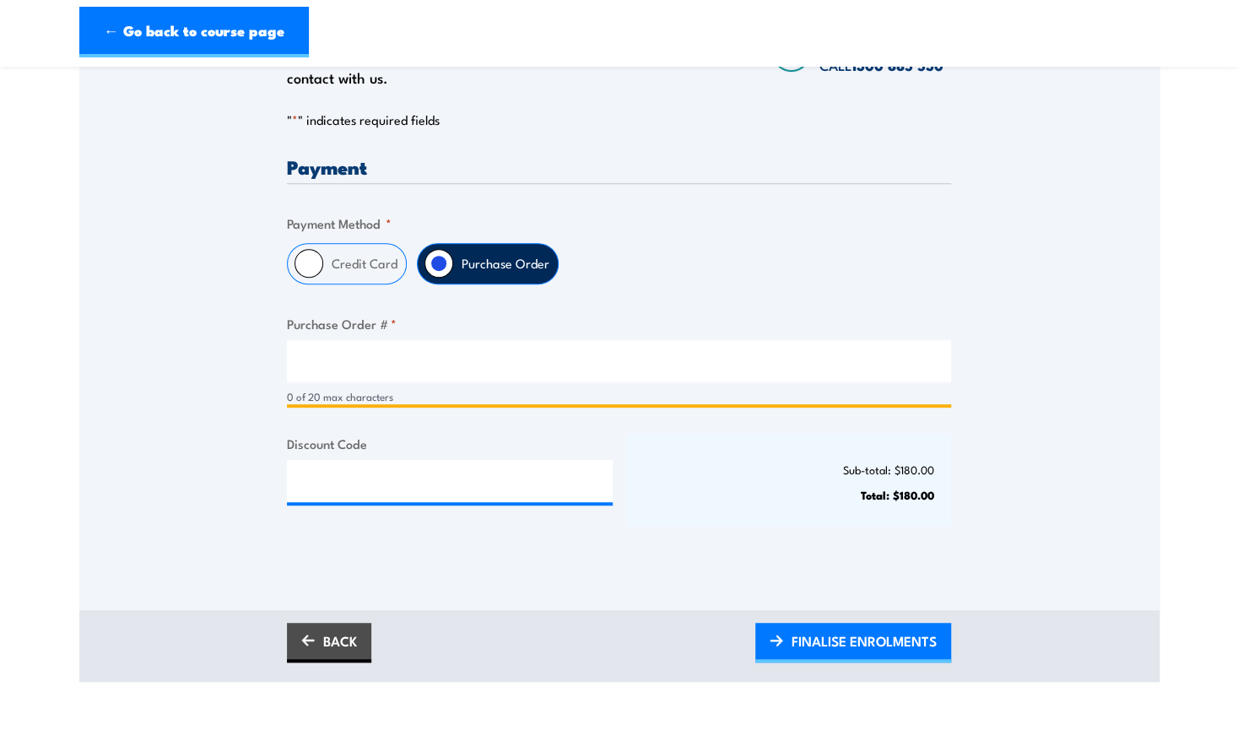
click at [358, 364] on input "Purchase Order # *" at bounding box center [619, 361] width 664 height 42
type input "LibbyWalton"
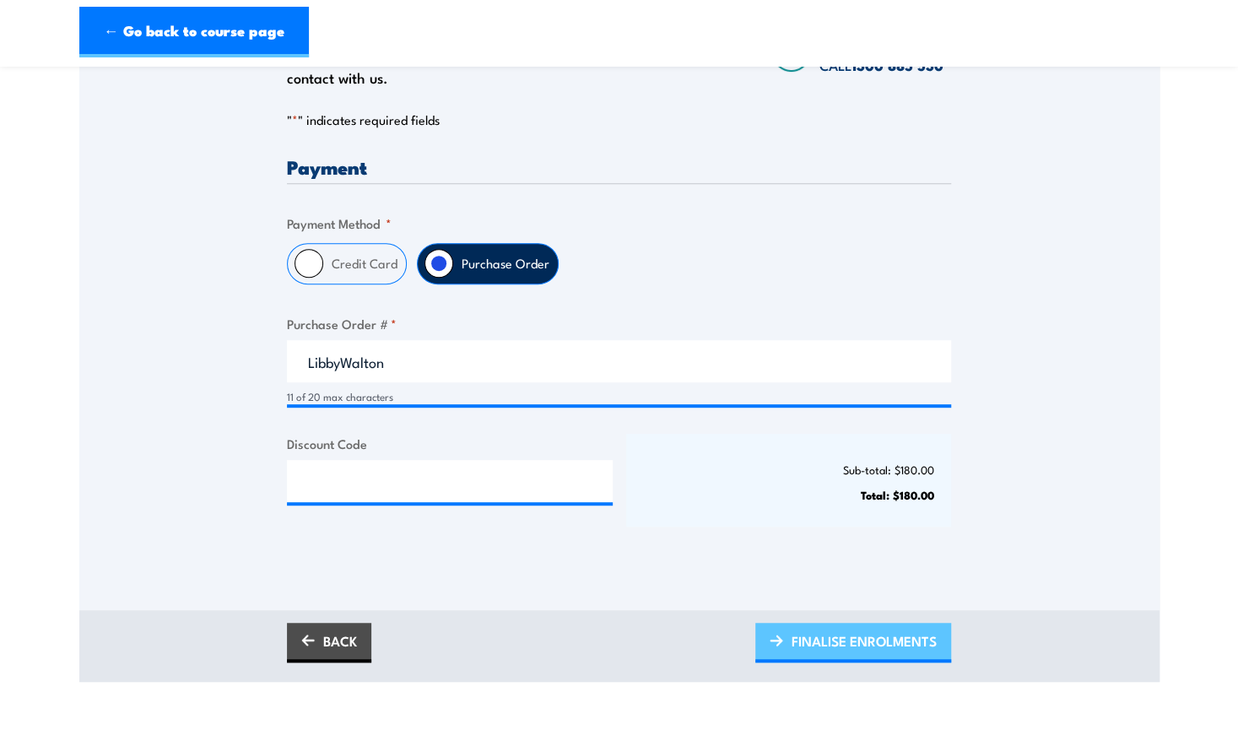
click at [861, 644] on span "FINALISE ENROLMENTS" at bounding box center [864, 641] width 145 height 45
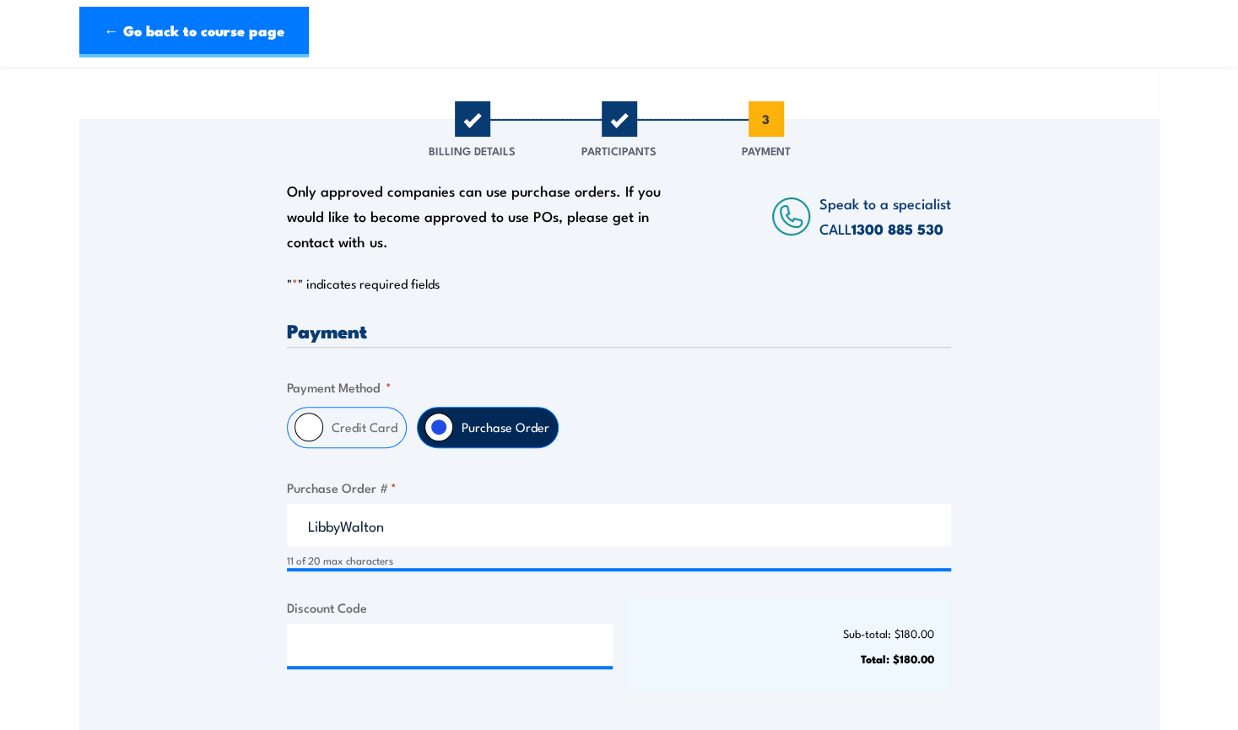
scroll to position [169, 0]
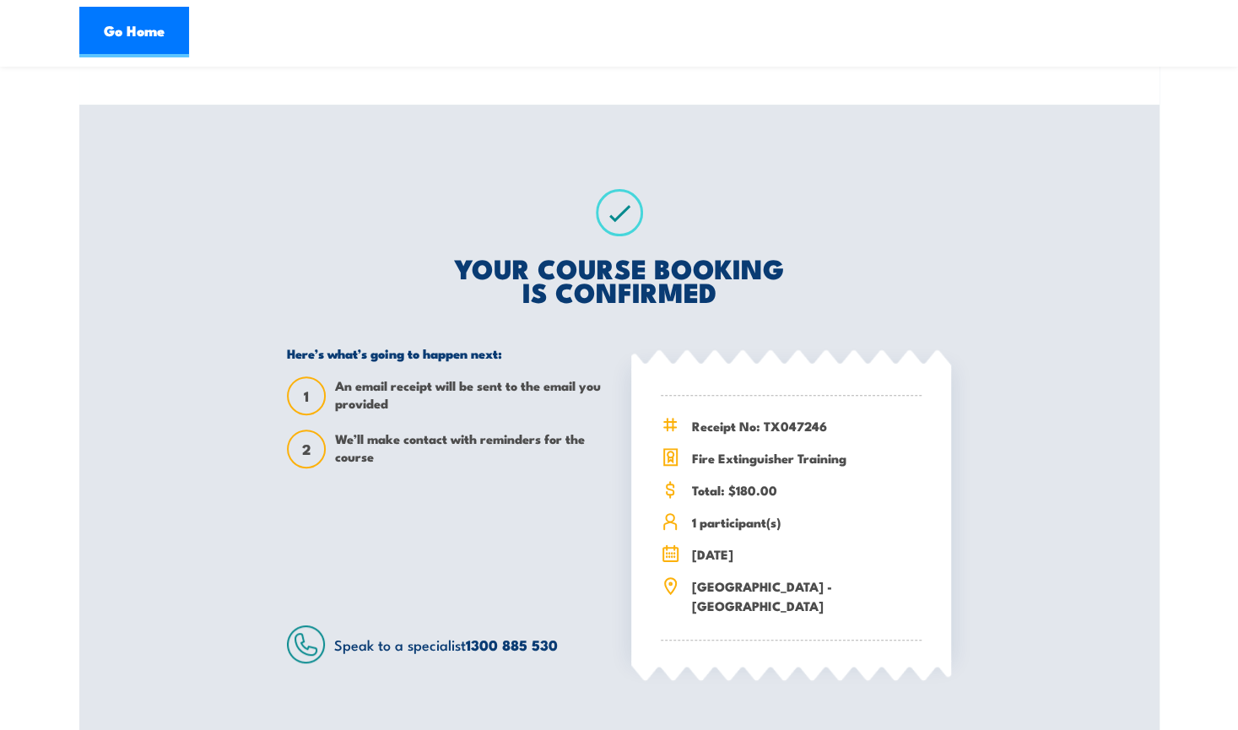
scroll to position [675, 0]
